Goal: Task Accomplishment & Management: Use online tool/utility

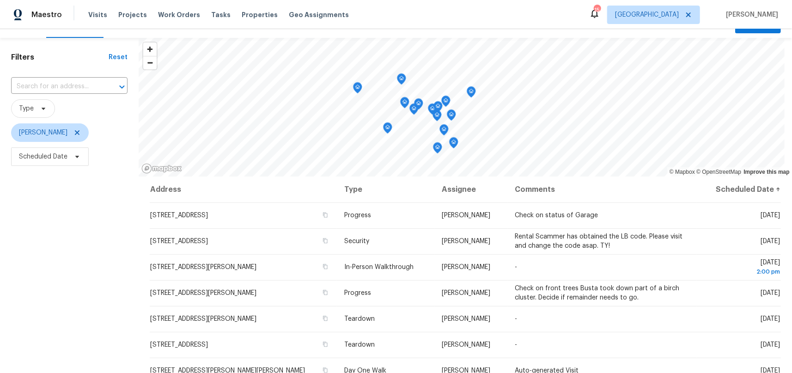
scroll to position [34, 0]
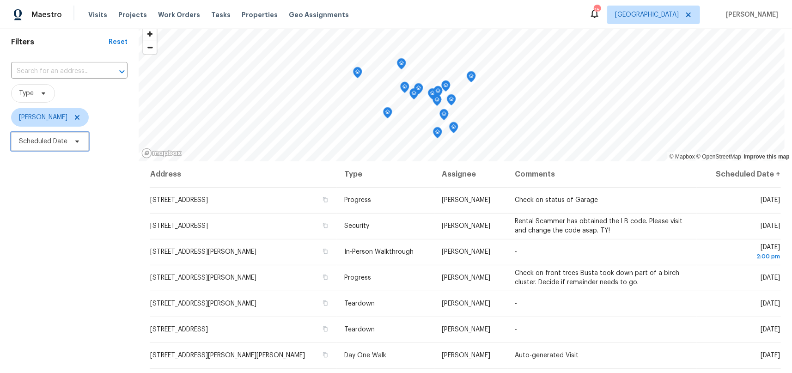
click at [80, 141] on icon at bounding box center [76, 141] width 7 height 7
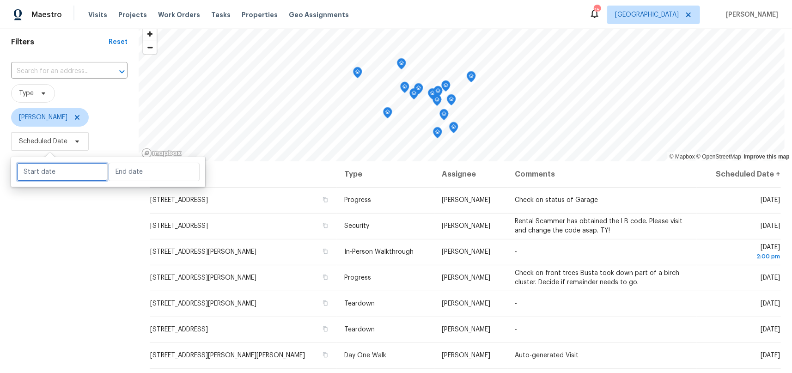
click at [37, 170] on input "text" at bounding box center [62, 172] width 91 height 18
select select "7"
select select "2025"
select select "8"
select select "2025"
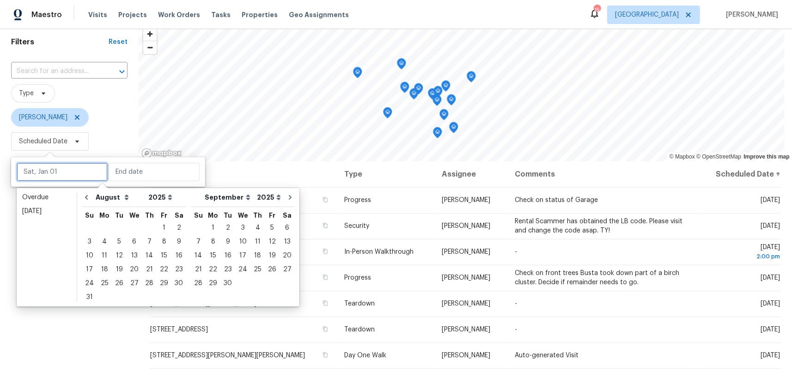
type input "Fri, Aug 01"
type input "Wed, Aug 06"
click at [88, 197] on icon "Go to previous month" at bounding box center [86, 197] width 7 height 7
select select "6"
select select "7"
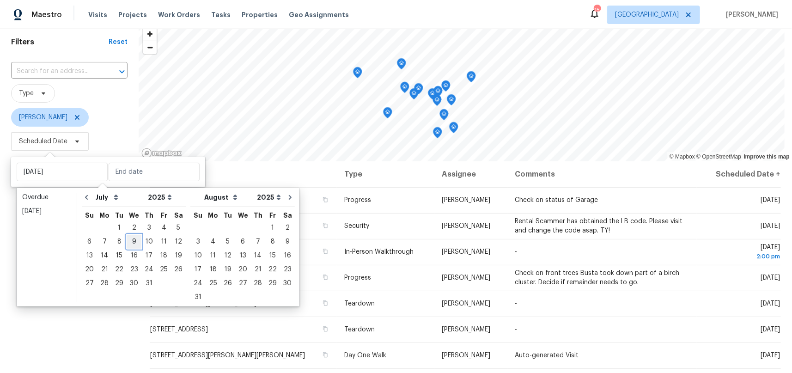
click at [133, 238] on div "9" at bounding box center [134, 241] width 15 height 13
type input "Wed, Jul 09"
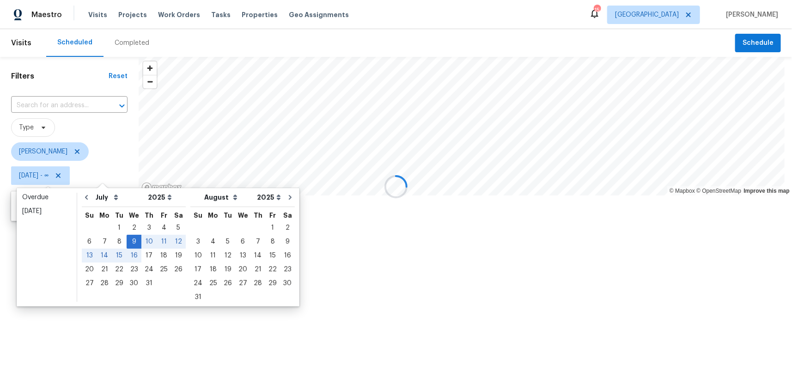
type input "Fri, Jul 25"
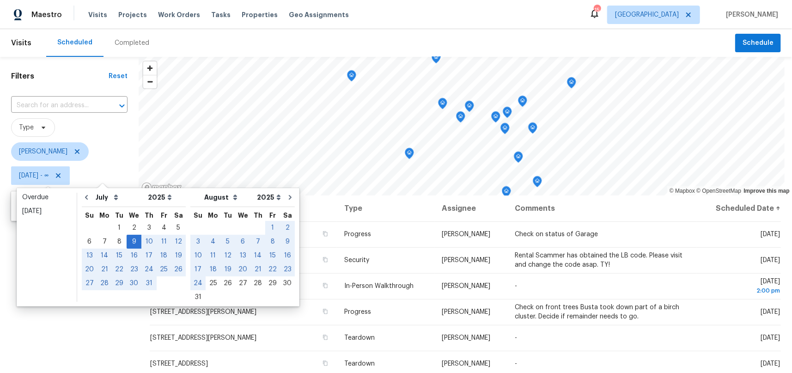
type input "Mon, Aug 11"
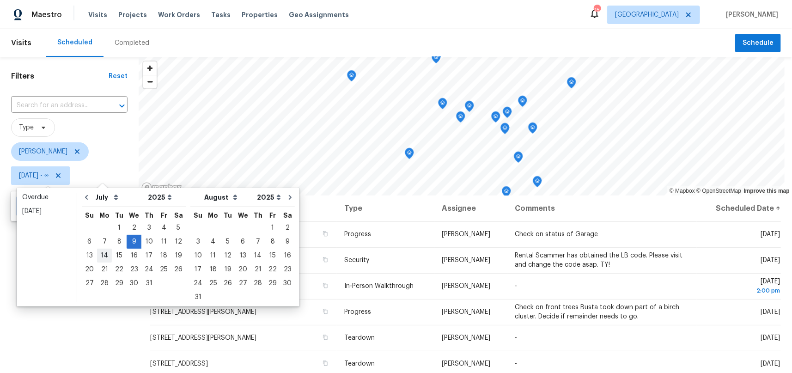
type input "Sun, Jul 06"
type input "Wed, Jul 09"
type input "Mon, Aug 25"
type input "Sat, Jul 12"
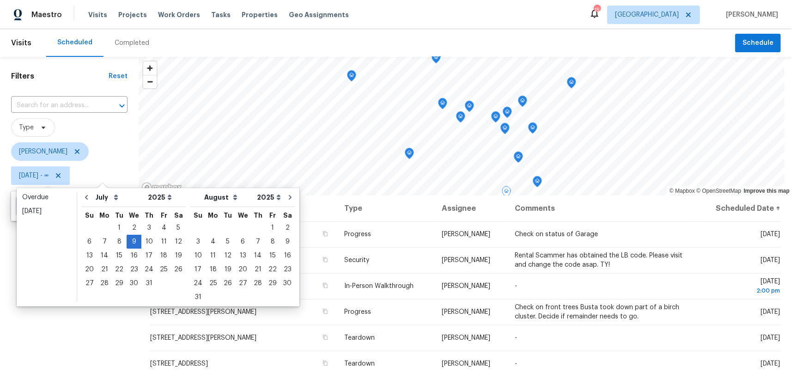
type input "Sat, Jul 05"
type input "Wed, Jul 09"
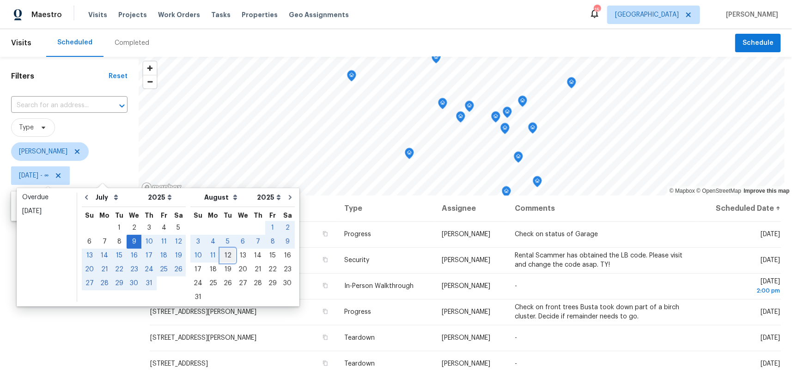
click at [220, 258] on div "12" at bounding box center [227, 255] width 15 height 13
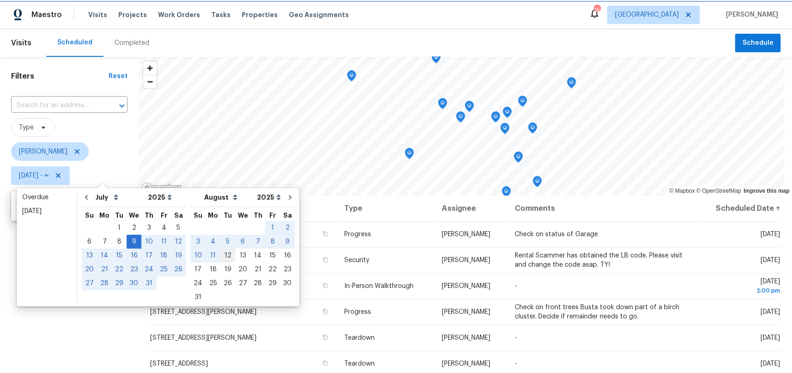
type input "[DATE]"
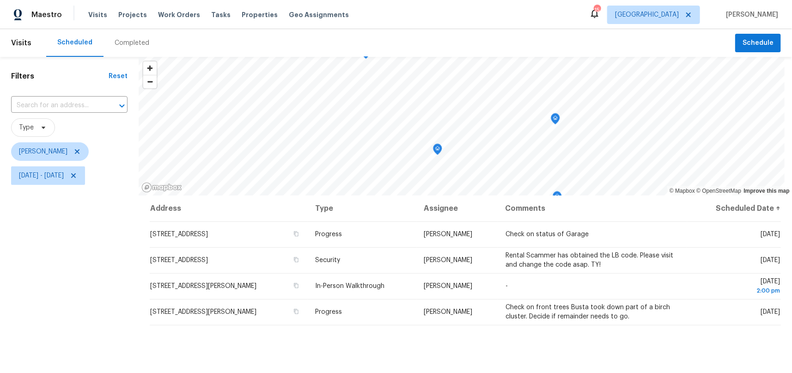
click at [94, 292] on div "Filters Reset ​ Type Jeffrey Lenz Wed, Jul 09 - Tue, Aug 12" at bounding box center [69, 275] width 139 height 437
click at [420, 132] on icon "Map marker" at bounding box center [420, 133] width 8 height 11
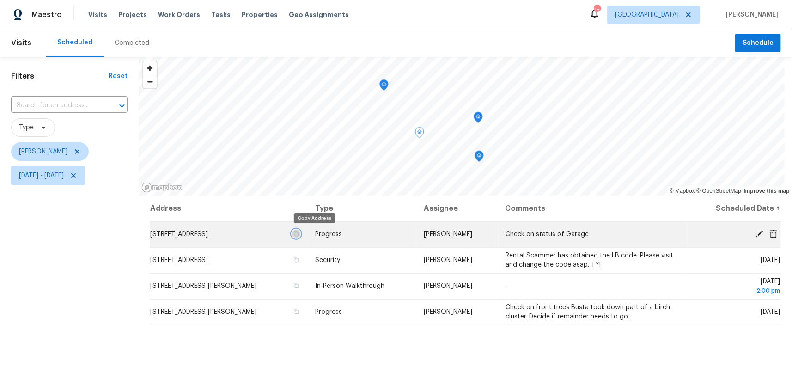
click at [299, 232] on icon "button" at bounding box center [296, 234] width 5 height 5
click at [208, 236] on span "[STREET_ADDRESS]" at bounding box center [179, 234] width 58 height 6
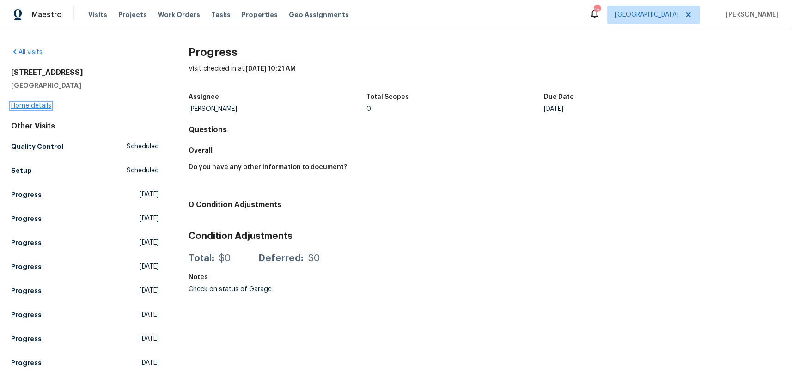
click at [39, 105] on link "Home details" at bounding box center [31, 106] width 40 height 6
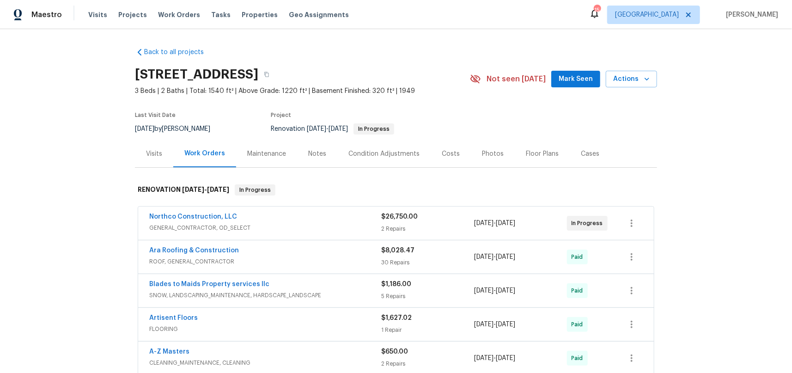
click at [575, 81] on span "Mark Seen" at bounding box center [576, 79] width 34 height 12
click at [273, 152] on div "Maintenance" at bounding box center [266, 153] width 39 height 9
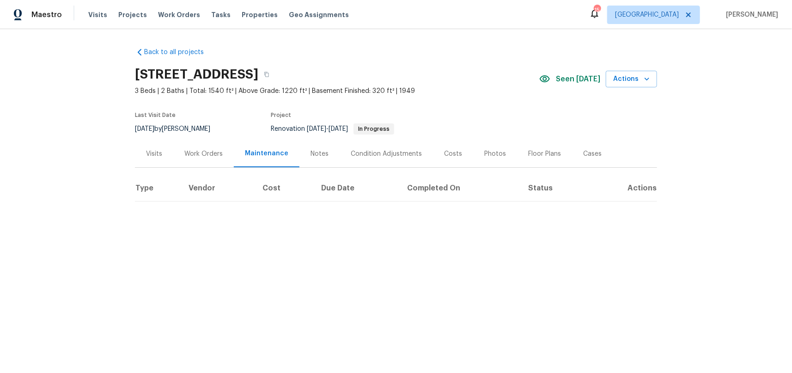
drag, startPoint x: 206, startPoint y: 157, endPoint x: 258, endPoint y: 169, distance: 53.6
click at [206, 156] on div "Work Orders" at bounding box center [203, 153] width 38 height 9
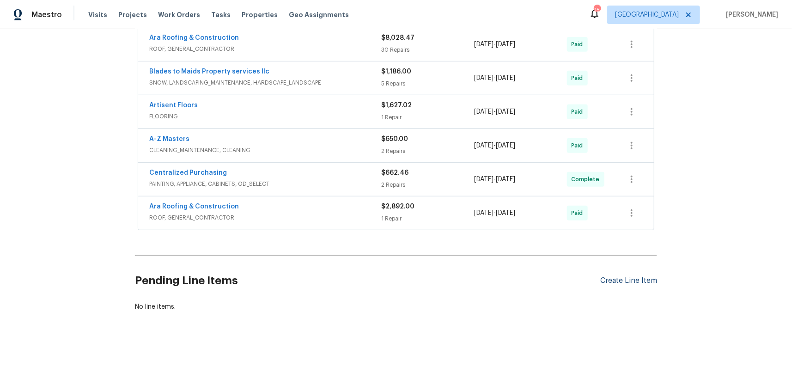
scroll to position [205, 0]
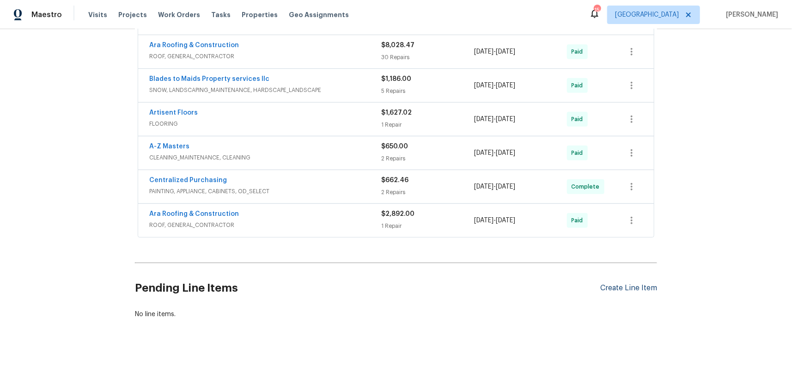
click at [640, 289] on div "Create Line Item" at bounding box center [628, 288] width 57 height 9
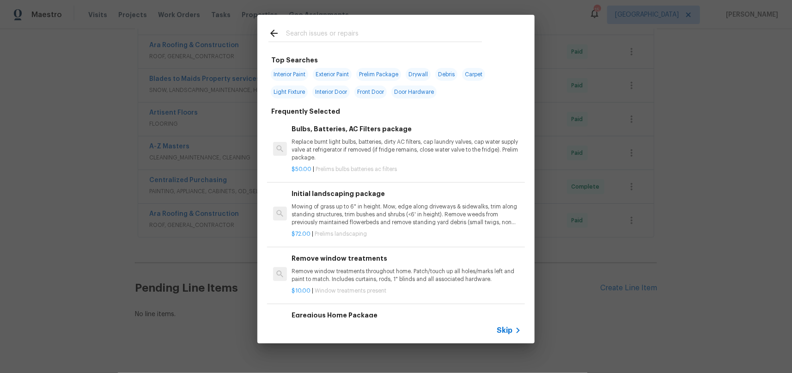
click at [346, 37] on input "text" at bounding box center [384, 35] width 196 height 14
type input ";"
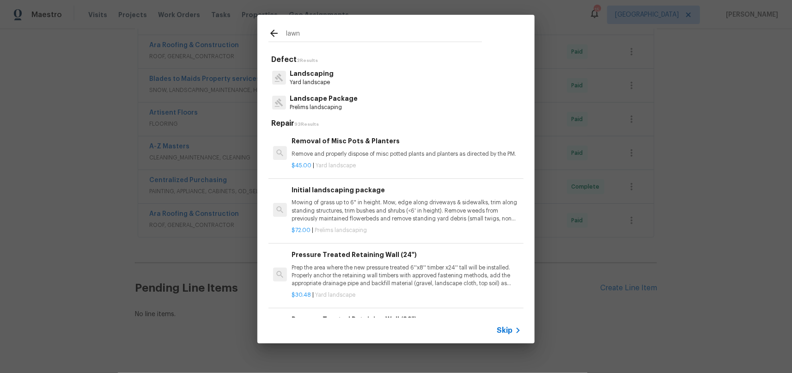
type input "lawn"
click at [300, 76] on p "Landscaping" at bounding box center [312, 74] width 44 height 10
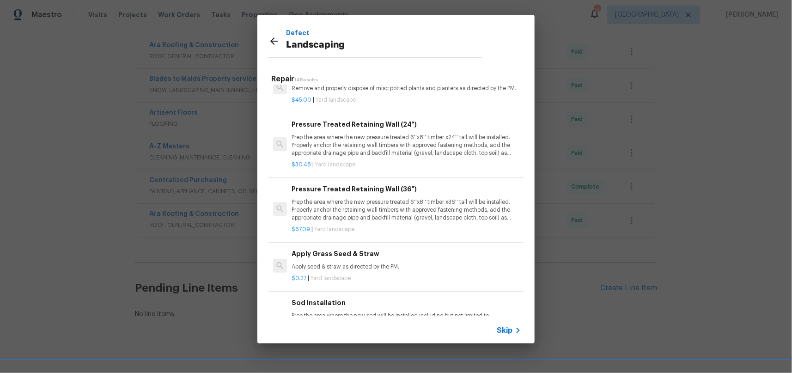
scroll to position [74, 0]
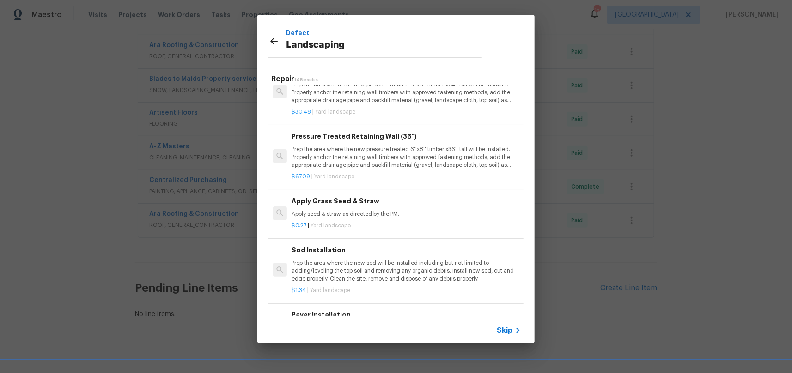
click at [273, 40] on icon at bounding box center [274, 41] width 11 height 11
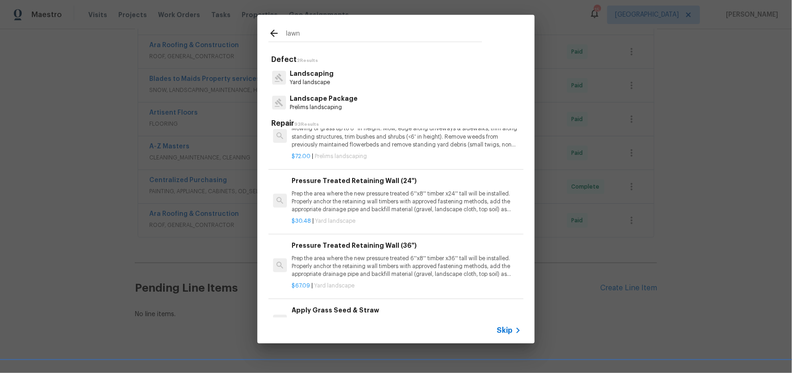
click at [338, 109] on p "Prelims landscaping" at bounding box center [324, 108] width 68 height 8
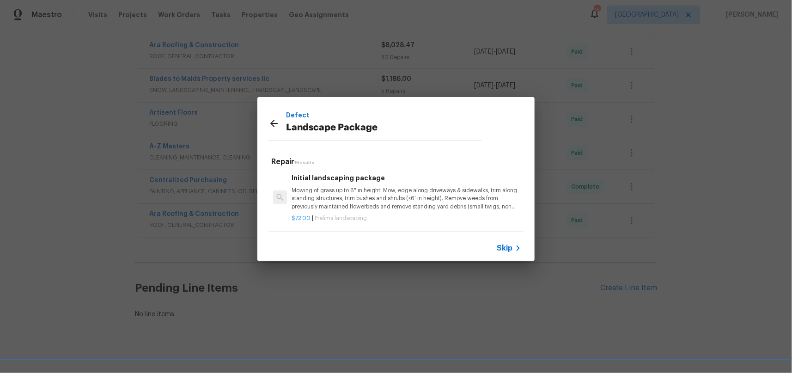
click at [362, 199] on p "Mowing of grass up to 6" in height. Mow, edge along driveways & sidewalks, trim…" at bounding box center [406, 199] width 229 height 24
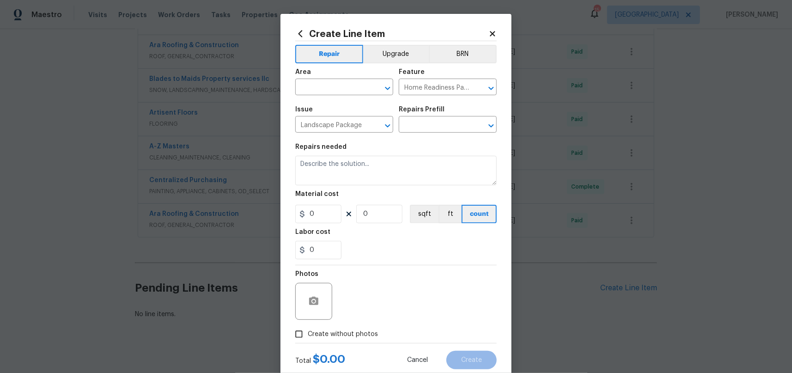
type input "Initial landscaping package $72.00"
type textarea "Mowing of grass up to 6" in height. Mow, edge along driveways & sidewalks, trim…"
type input "72"
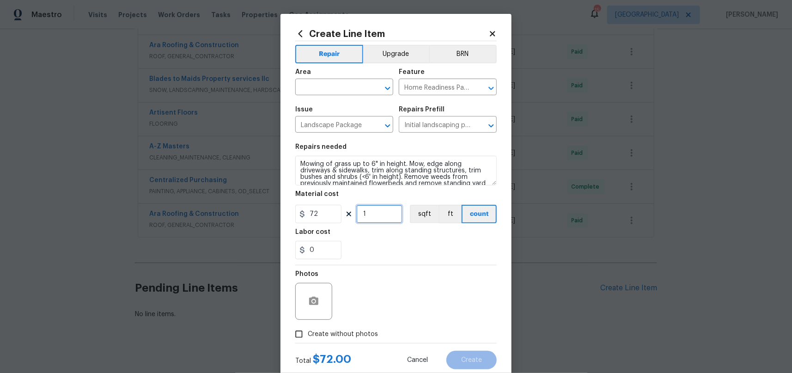
drag, startPoint x: 365, startPoint y: 212, endPoint x: 346, endPoint y: 211, distance: 19.5
click at [346, 211] on div "72 1 sqft ft count" at bounding box center [396, 214] width 202 height 18
type input "2"
click at [408, 298] on div "Photos" at bounding box center [396, 295] width 202 height 60
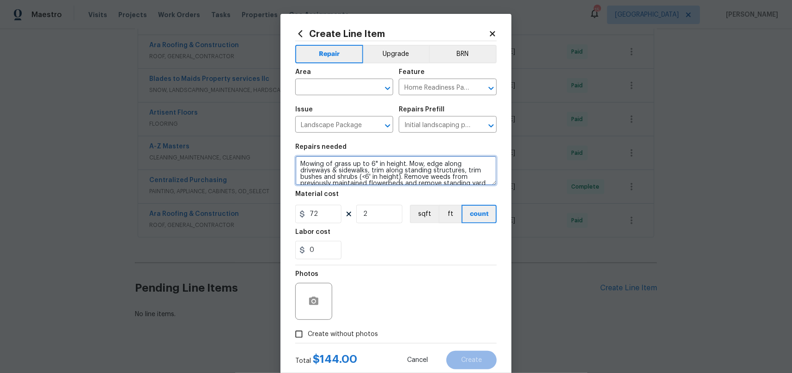
drag, startPoint x: 295, startPoint y: 165, endPoint x: 328, endPoint y: 216, distance: 60.9
click at [295, 165] on textarea "Mowing of grass up to 6" in height. Mow, edge along driveways & sidewalks, trim…" at bounding box center [396, 171] width 202 height 30
drag, startPoint x: 321, startPoint y: 158, endPoint x: 367, endPoint y: 177, distance: 48.9
click at [322, 158] on textarea "Mowing of grass up to 6" in height. Mow, edge along driveways & sidewalks, trim…" at bounding box center [396, 171] width 202 height 30
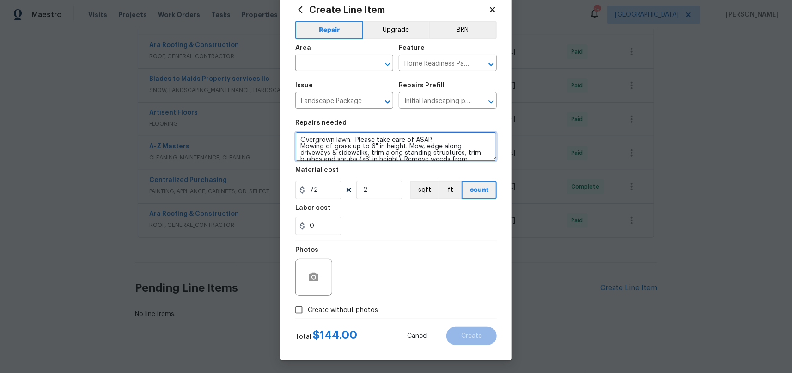
type textarea "Overgrown lawn. Please take care of ASAP. Mowing of grass up to 6" in height. M…"
drag, startPoint x: 293, startPoint y: 308, endPoint x: 332, endPoint y: 294, distance: 41.1
click at [293, 308] on input "Create without photos" at bounding box center [299, 310] width 18 height 18
checkbox input "true"
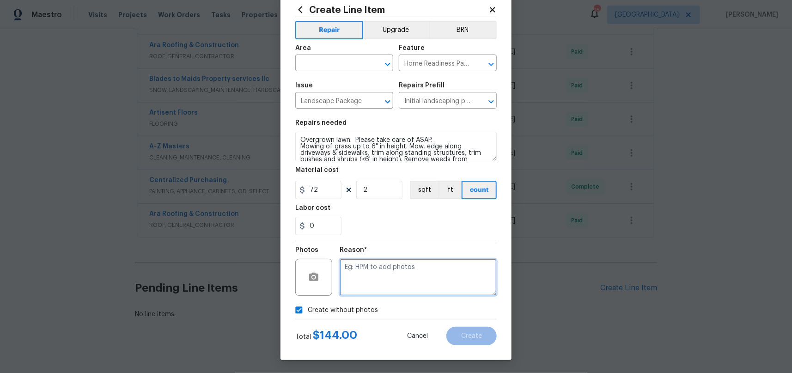
click at [390, 267] on textarea at bounding box center [418, 277] width 157 height 37
type textarea "s"
click at [416, 307] on div "Create without photos" at bounding box center [396, 310] width 202 height 18
click at [352, 64] on input "text" at bounding box center [331, 64] width 72 height 14
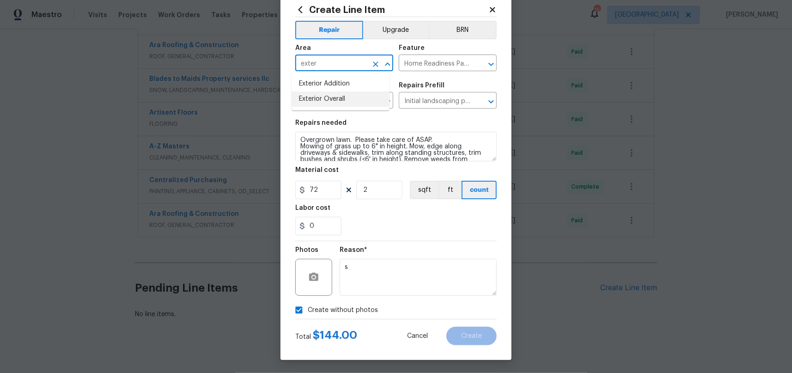
click at [337, 92] on li "Exterior Overall" at bounding box center [341, 99] width 98 height 15
type input "Exterior Overall"
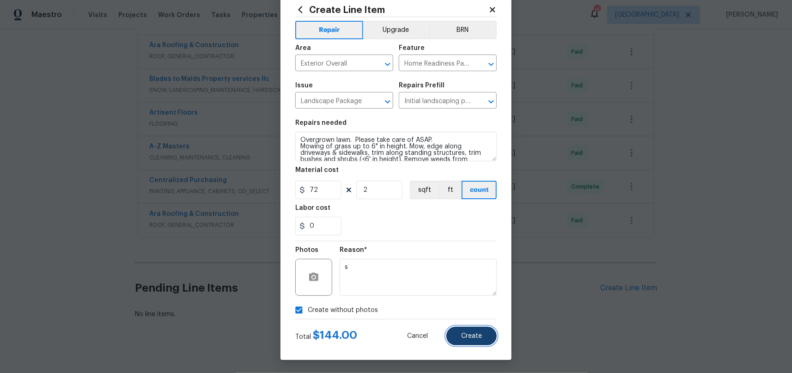
click at [470, 335] on span "Create" at bounding box center [471, 336] width 21 height 7
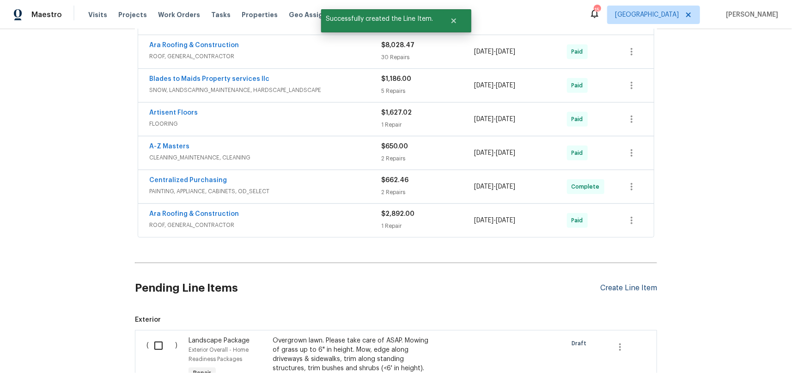
click at [633, 291] on div "Create Line Item" at bounding box center [628, 288] width 57 height 9
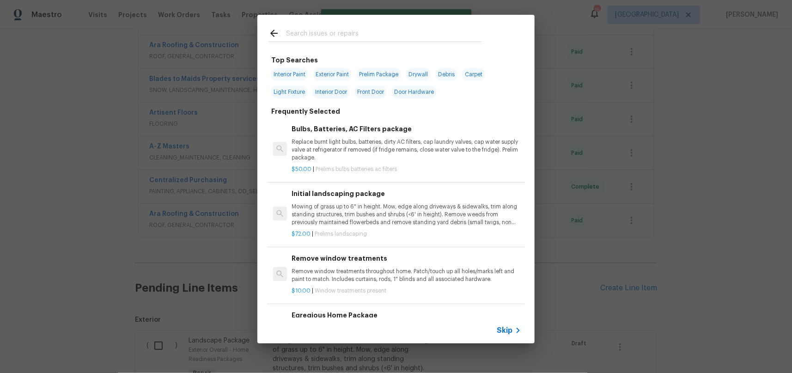
click at [311, 39] on input "text" at bounding box center [384, 35] width 196 height 14
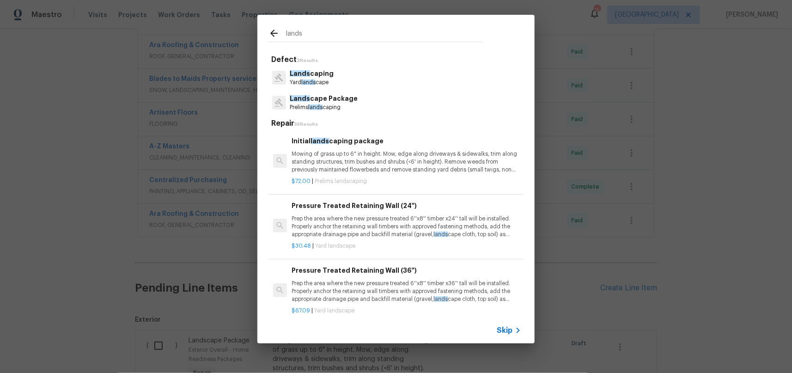
type input "lands"
click at [326, 105] on p "Prelims lands caping" at bounding box center [324, 108] width 68 height 8
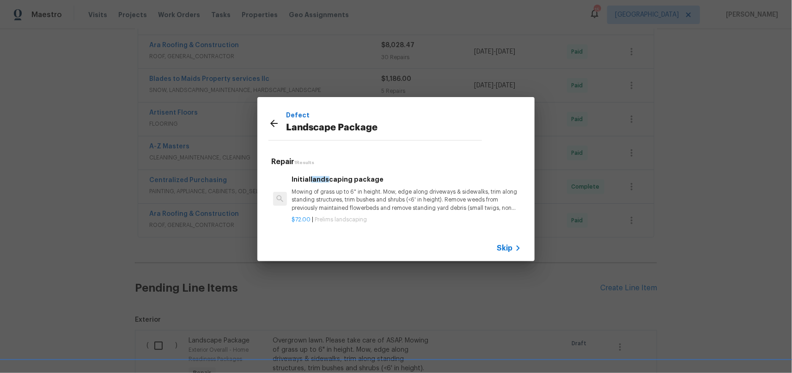
click at [340, 195] on p "Mowing of grass up to 6" in height. Mow, edge along driveways & sidewalks, trim…" at bounding box center [406, 200] width 229 height 24
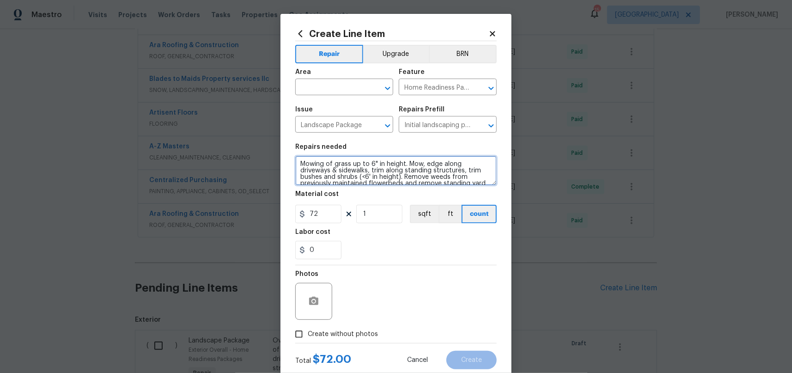
click at [297, 162] on textarea "Mowing of grass up to 6" in height. Mow, edge along driveways & sidewalks, trim…" at bounding box center [396, 171] width 202 height 30
type textarea "Mow week of 8/18. Mowing of grass up to 6" in height. Mow, edge along driveways…"
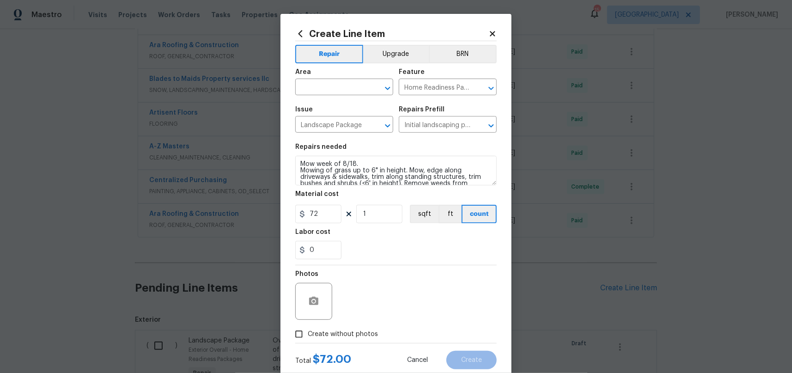
click at [416, 260] on section "Repairs needed Mow week of 8/18. Mowing of grass up to 6" in height. Mow, edge …" at bounding box center [396, 201] width 202 height 127
click at [320, 96] on span "Area ​" at bounding box center [344, 81] width 98 height 37
click at [322, 85] on input "text" at bounding box center [331, 88] width 72 height 14
click at [333, 122] on li "Interior Overall" at bounding box center [341, 123] width 98 height 15
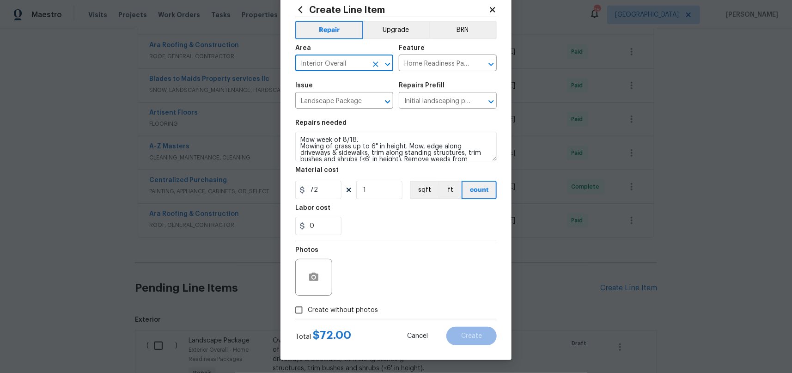
type input "Interior Overall"
click at [297, 307] on input "Create without photos" at bounding box center [299, 310] width 18 height 18
checkbox input "true"
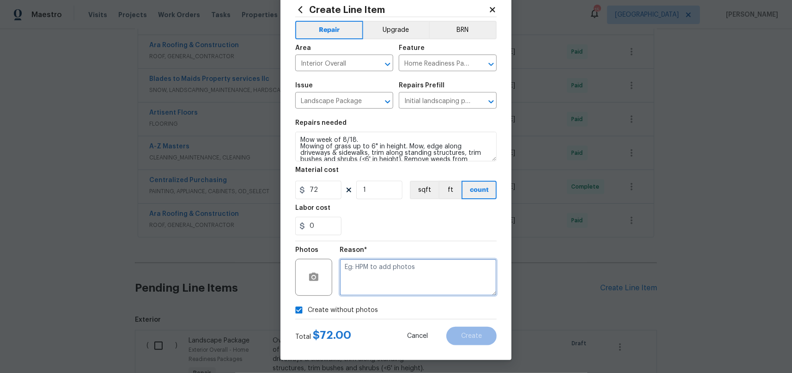
drag, startPoint x: 386, startPoint y: 284, endPoint x: 434, endPoint y: 310, distance: 54.4
click at [386, 284] on textarea at bounding box center [418, 277] width 157 height 37
type textarea "s"
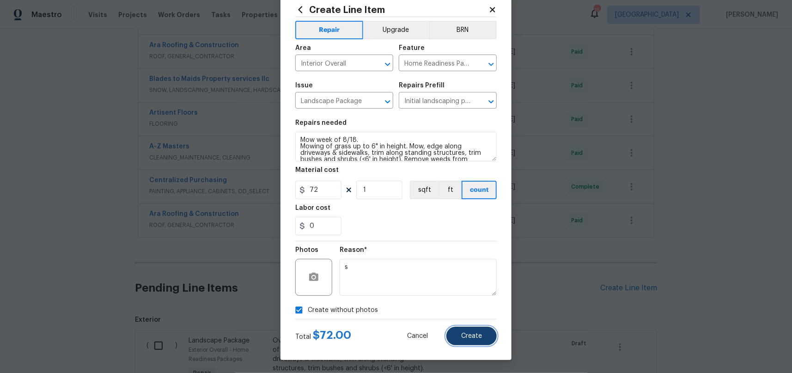
click at [471, 335] on span "Create" at bounding box center [471, 336] width 21 height 7
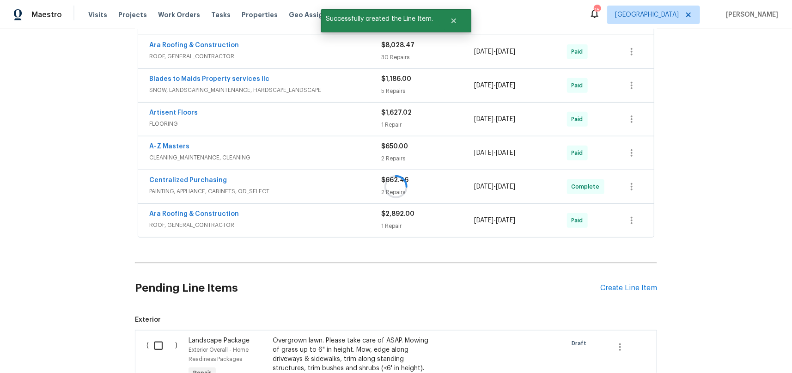
click at [74, 253] on div "Back to all projects 5749 27th Ave S, Minneapolis, MN 55417 3 Beds | 2 Baths | …" at bounding box center [396, 201] width 792 height 344
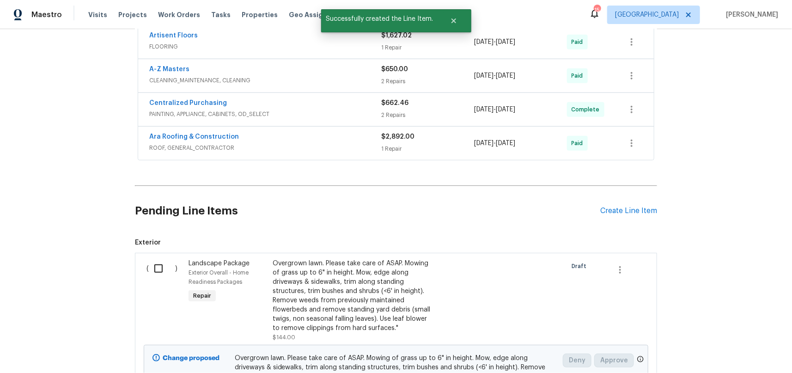
scroll to position [521, 0]
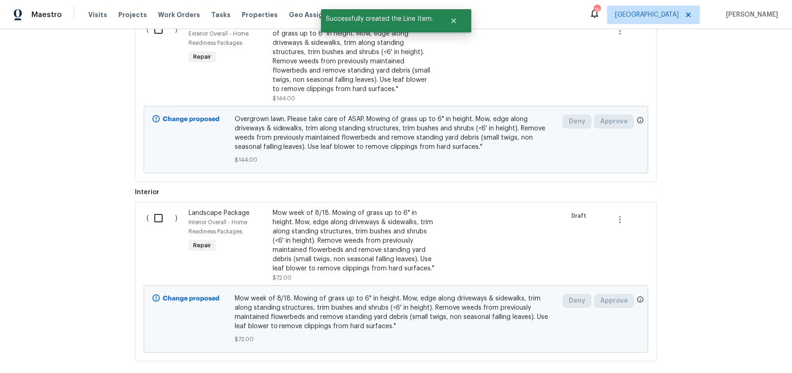
click at [155, 32] on input "checkbox" at bounding box center [162, 29] width 26 height 19
checkbox input "true"
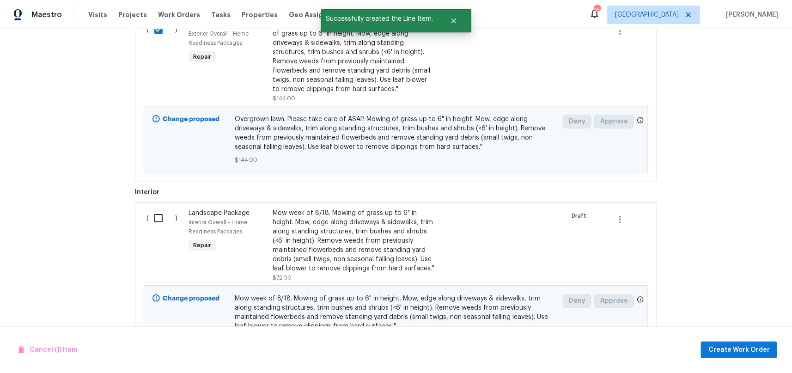
click at [152, 225] on input "checkbox" at bounding box center [162, 217] width 26 height 19
checkbox input "true"
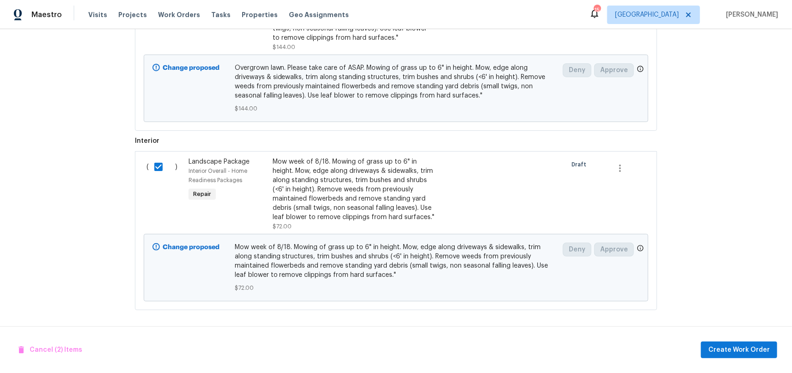
scroll to position [581, 0]
click at [730, 350] on span "Create Work Order" at bounding box center [739, 350] width 61 height 12
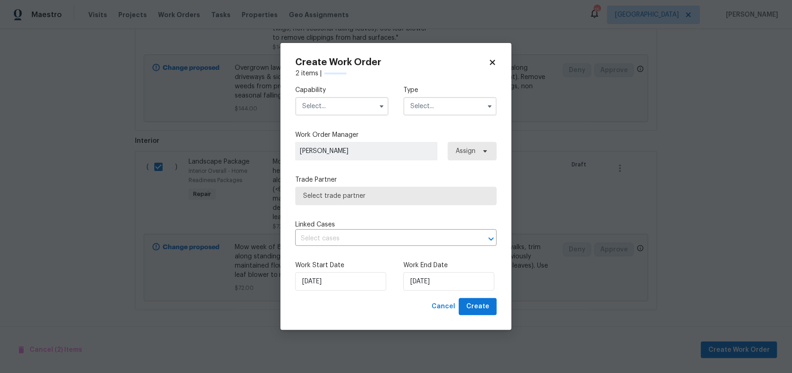
checkbox input "false"
click at [354, 106] on input "text" at bounding box center [341, 106] width 93 height 18
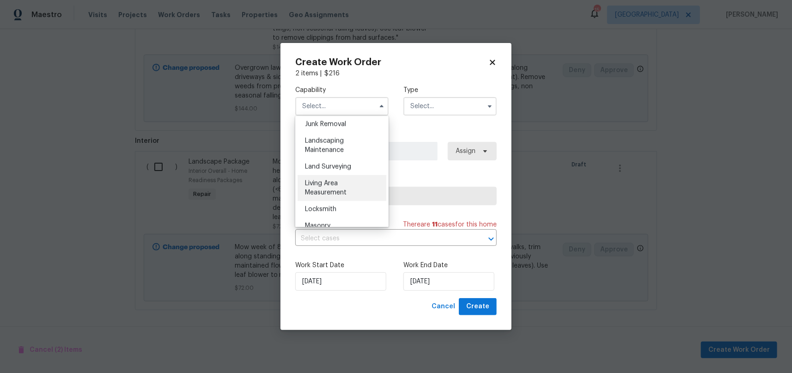
scroll to position [594, 0]
drag, startPoint x: 334, startPoint y: 159, endPoint x: 434, endPoint y: 134, distance: 102.5
click at [334, 153] on span "Landscaping Maintenance" at bounding box center [324, 145] width 39 height 16
type input "Landscaping Maintenance"
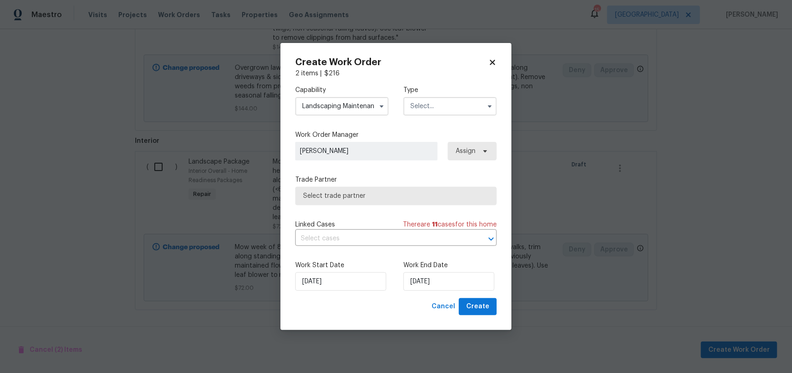
click at [460, 107] on input "text" at bounding box center [450, 106] width 93 height 18
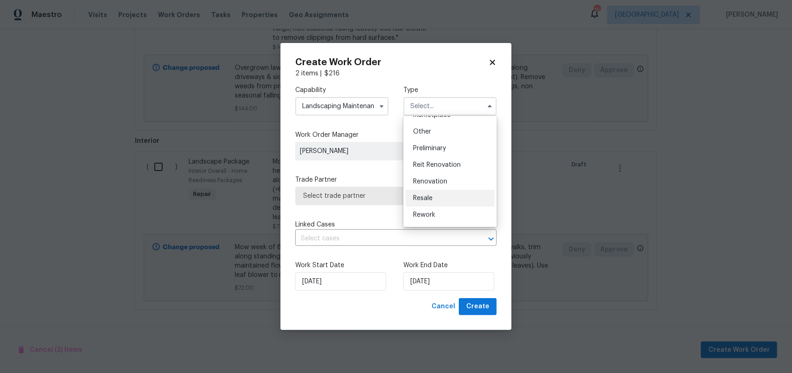
scroll to position [180, 0]
click at [438, 179] on span "Renovation" at bounding box center [430, 179] width 34 height 6
type input "Renovation"
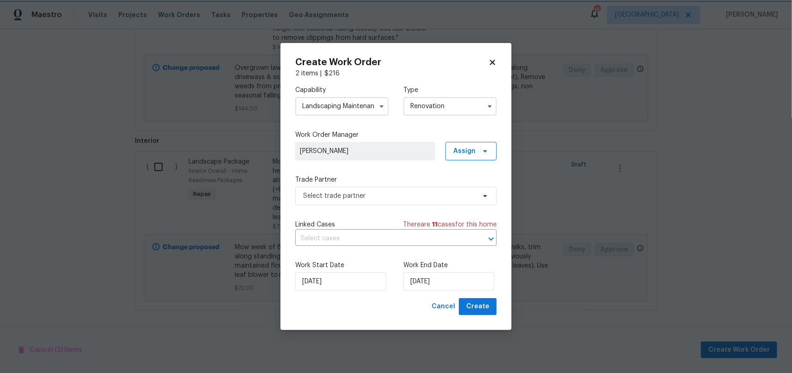
scroll to position [0, 0]
click at [456, 200] on span "Select trade partner" at bounding box center [389, 195] width 172 height 9
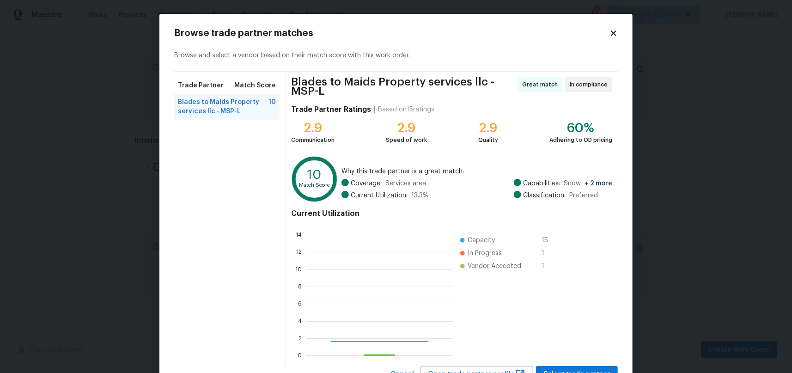
scroll to position [122, 139]
click at [594, 367] on button "Select trade partner" at bounding box center [577, 374] width 82 height 17
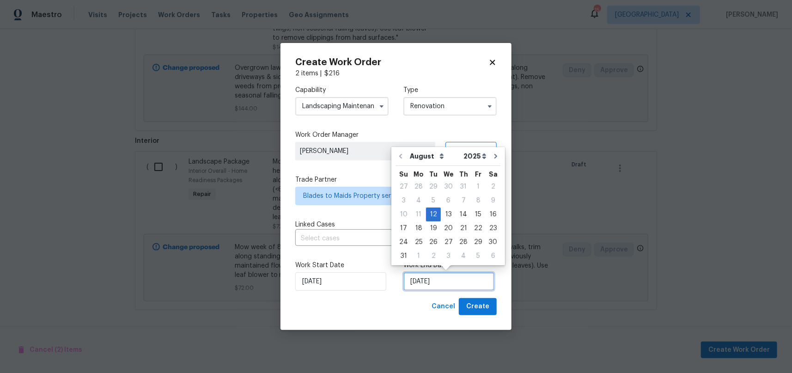
click at [443, 283] on input "[DATE]" at bounding box center [449, 281] width 91 height 18
click at [471, 226] on div "22" at bounding box center [478, 228] width 15 height 13
type input "[DATE]"
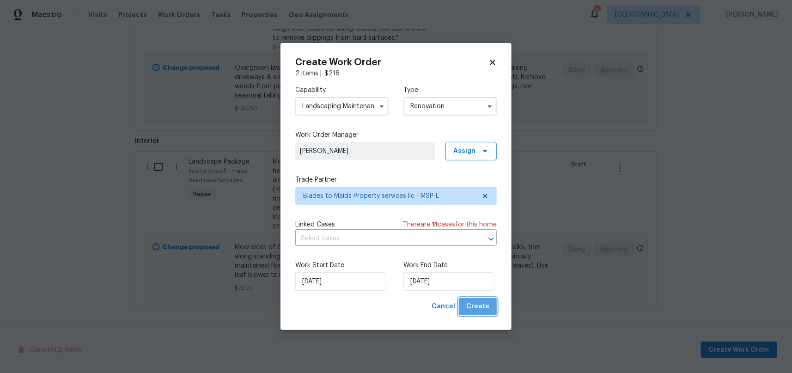
click at [485, 305] on span "Create" at bounding box center [477, 307] width 23 height 12
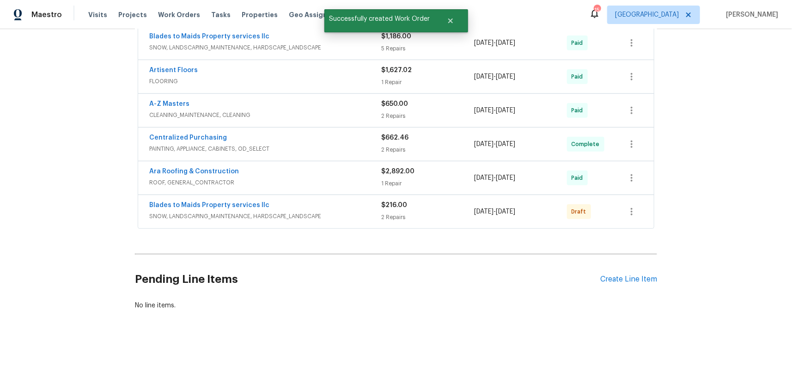
click at [92, 247] on div "Back to all projects 5749 27th Ave S, Minneapolis, MN 55417 3 Beds | 2 Baths | …" at bounding box center [396, 201] width 792 height 344
click at [631, 206] on icon "button" at bounding box center [631, 211] width 11 height 11
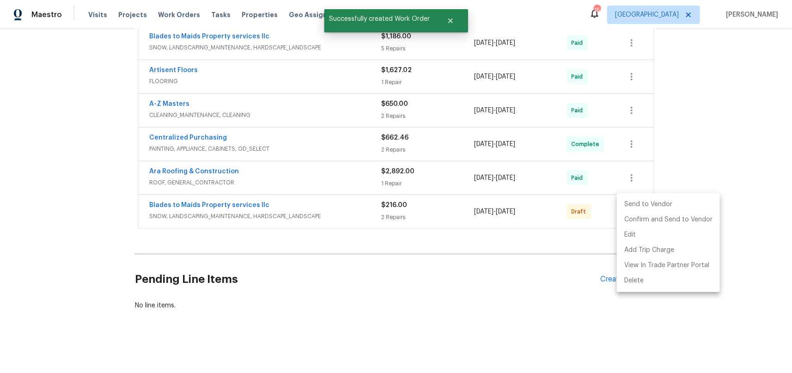
drag, startPoint x: 643, startPoint y: 207, endPoint x: 642, endPoint y: 202, distance: 5.0
click at [643, 205] on li "Send to Vendor" at bounding box center [668, 204] width 103 height 15
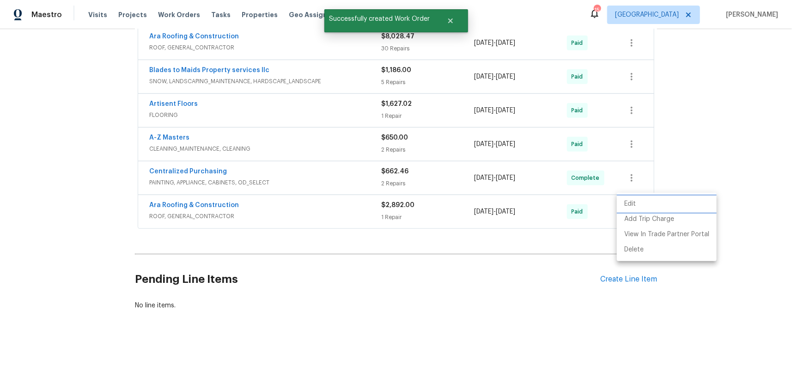
scroll to position [53, 0]
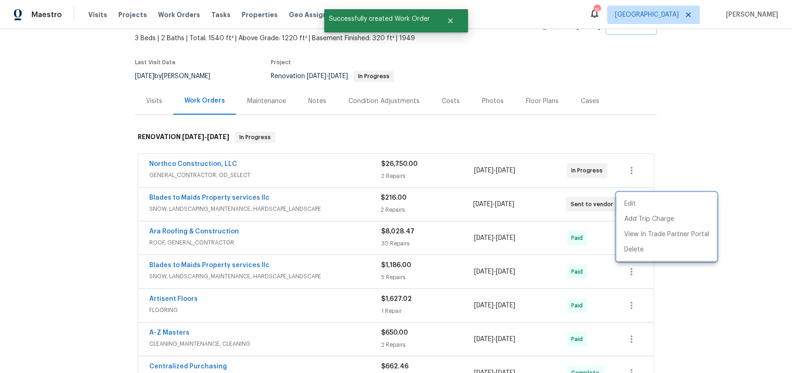
drag, startPoint x: 91, startPoint y: 252, endPoint x: 111, endPoint y: 39, distance: 214.5
click at [91, 252] on div at bounding box center [396, 186] width 792 height 373
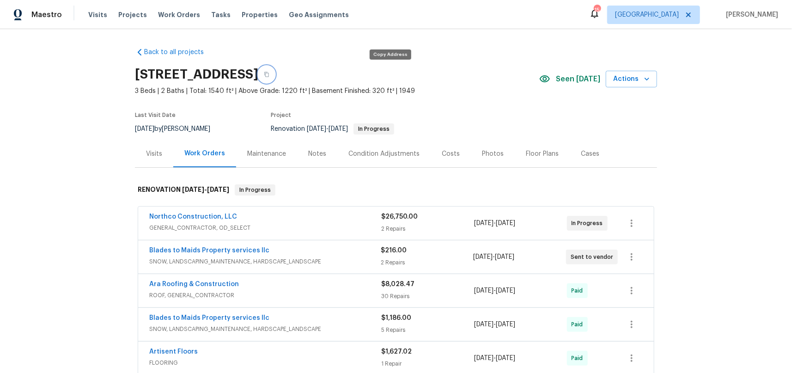
click at [269, 72] on icon "button" at bounding box center [267, 75] width 6 height 6
click at [61, 177] on div "Back to all projects 5749 27th Ave S, Minneapolis, MN 55417 3 Beds | 2 Baths | …" at bounding box center [396, 201] width 792 height 344
click at [92, 199] on div "Back to all projects 5749 27th Ave S, Minneapolis, MN 55417 3 Beds | 2 Baths | …" at bounding box center [396, 201] width 792 height 344
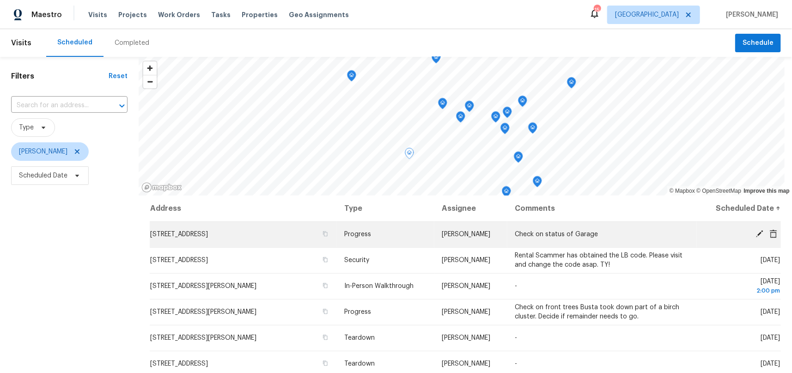
click at [333, 233] on td "[STREET_ADDRESS]" at bounding box center [243, 234] width 187 height 26
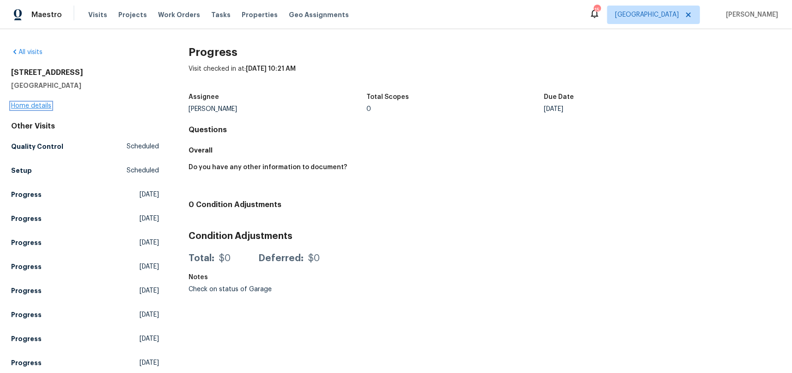
click at [37, 106] on link "Home details" at bounding box center [31, 106] width 40 height 6
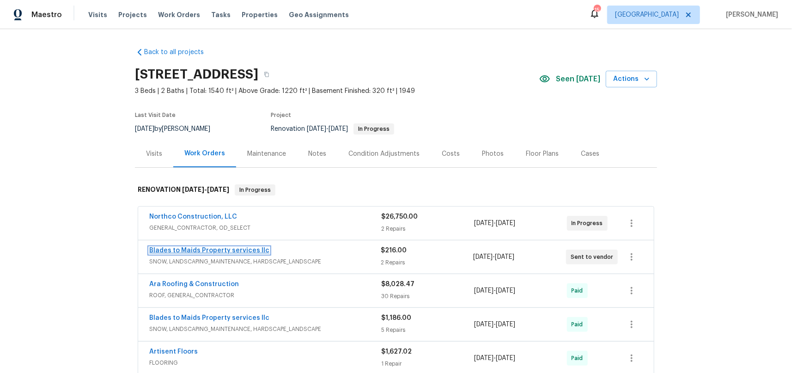
click at [241, 251] on link "Blades to Maids Property services llc" at bounding box center [209, 250] width 120 height 6
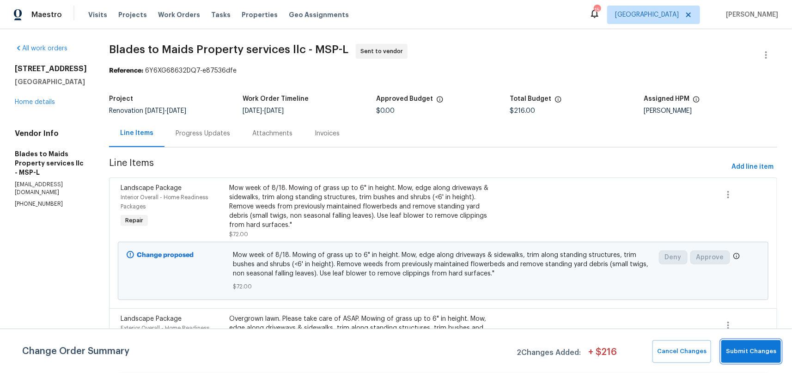
click at [751, 354] on span "Submit Changes" at bounding box center [751, 351] width 50 height 11
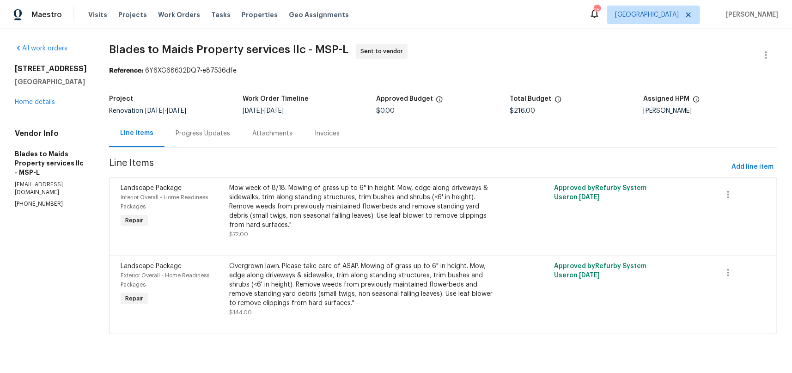
click at [38, 107] on div "[STREET_ADDRESS] Home details" at bounding box center [51, 85] width 72 height 43
